Goal: Task Accomplishment & Management: Manage account settings

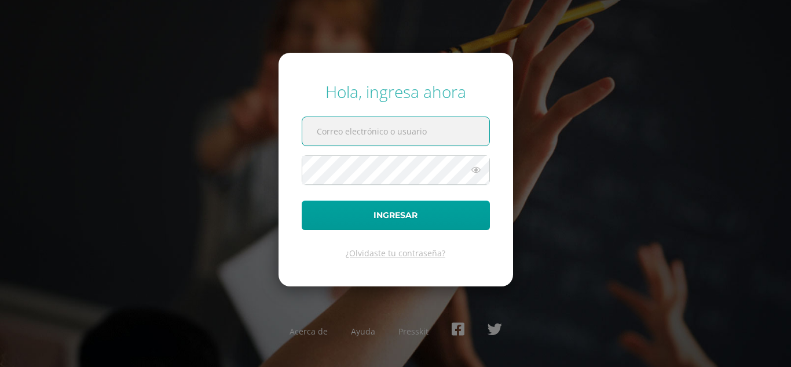
type input "heidybixcul2023@maiagt.org"
drag, startPoint x: 427, startPoint y: 130, endPoint x: 198, endPoint y: 109, distance: 229.6
click at [198, 109] on div "Hola, ingresa ahora heidybixcul2023@maiagt.org Ingresar ¿Olvidaste tu contraseñ…" at bounding box center [395, 183] width 747 height 224
type input "[PERSON_NAME][EMAIL_ADDRESS][DOMAIN_NAME]"
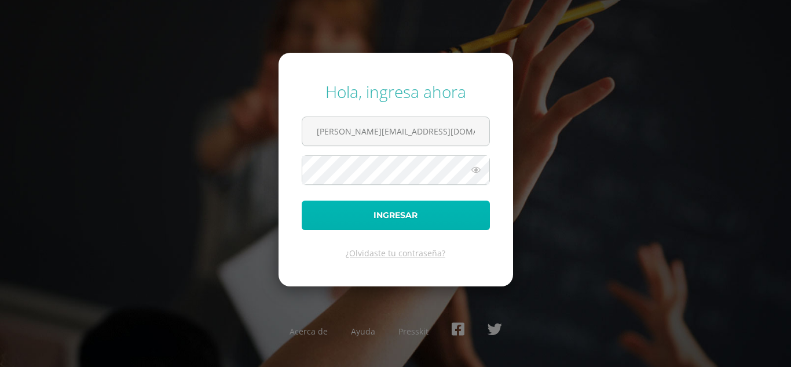
click at [325, 214] on button "Ingresar" at bounding box center [396, 215] width 188 height 30
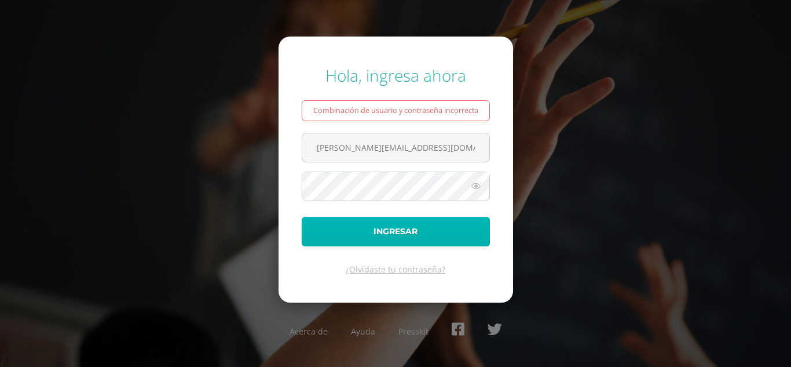
click at [356, 236] on button "Ingresar" at bounding box center [396, 232] width 188 height 30
